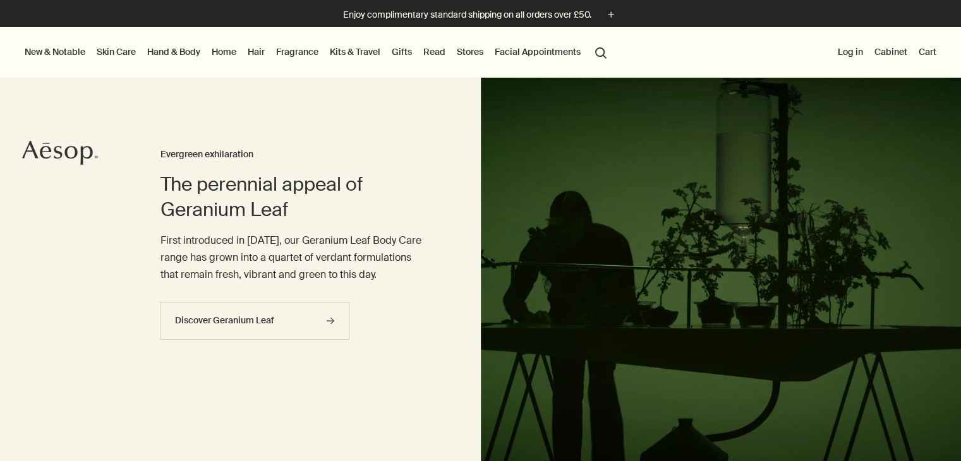
click at [599, 51] on button "search Search" at bounding box center [601, 52] width 23 height 24
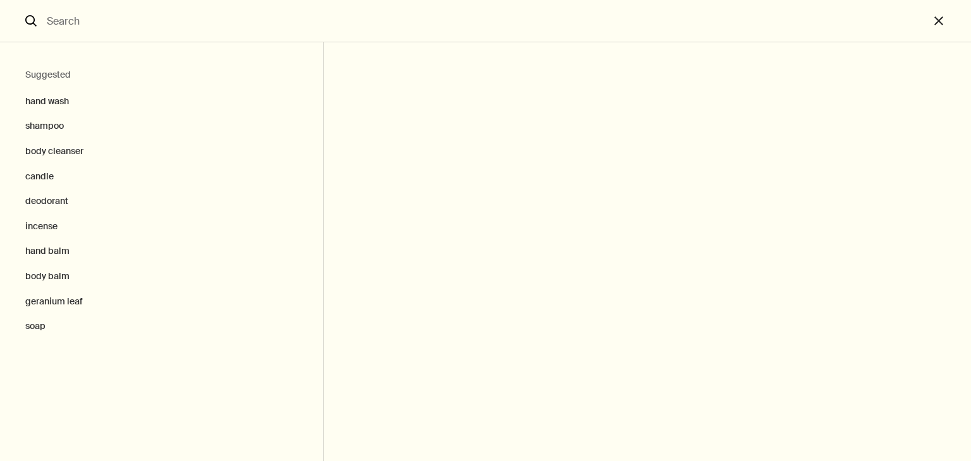
click at [51, 23] on input "Search" at bounding box center [485, 21] width 887 height 42
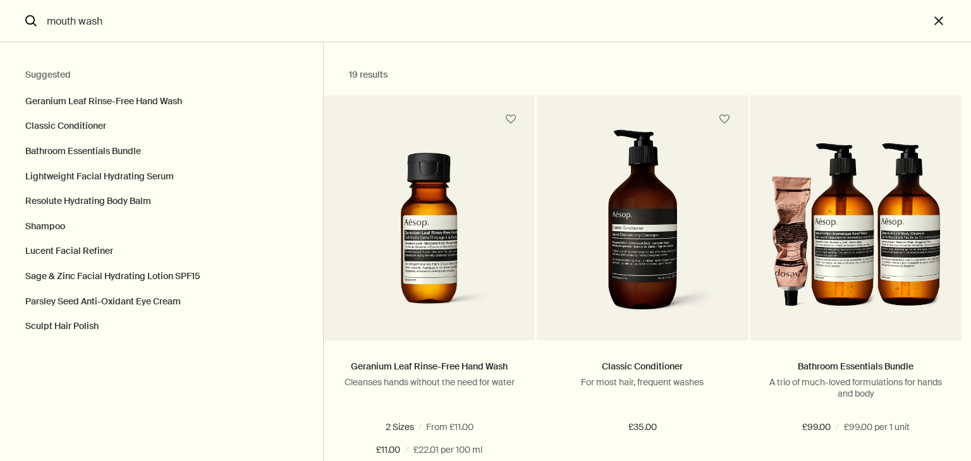
click at [80, 20] on input "mouth wash" at bounding box center [485, 21] width 887 height 42
type input "mouthwash"
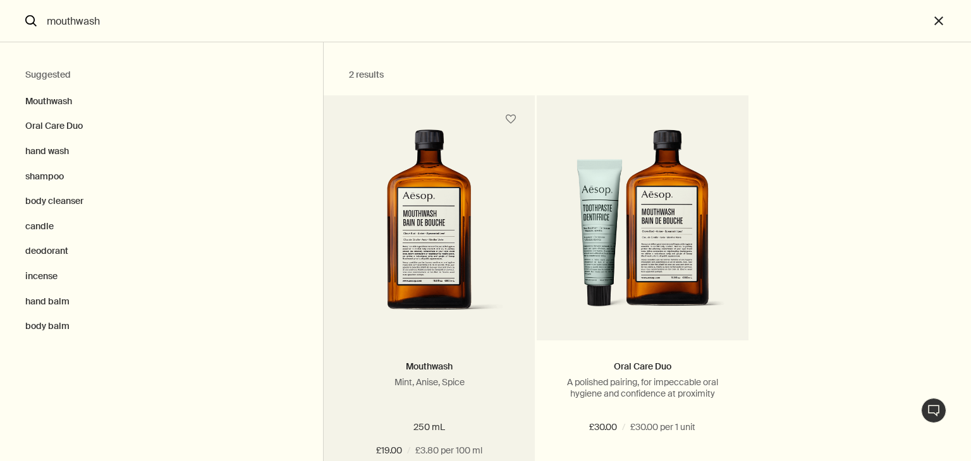
click at [405, 248] on picture "Search" at bounding box center [429, 226] width 173 height 192
